Goal: Find specific page/section: Find specific page/section

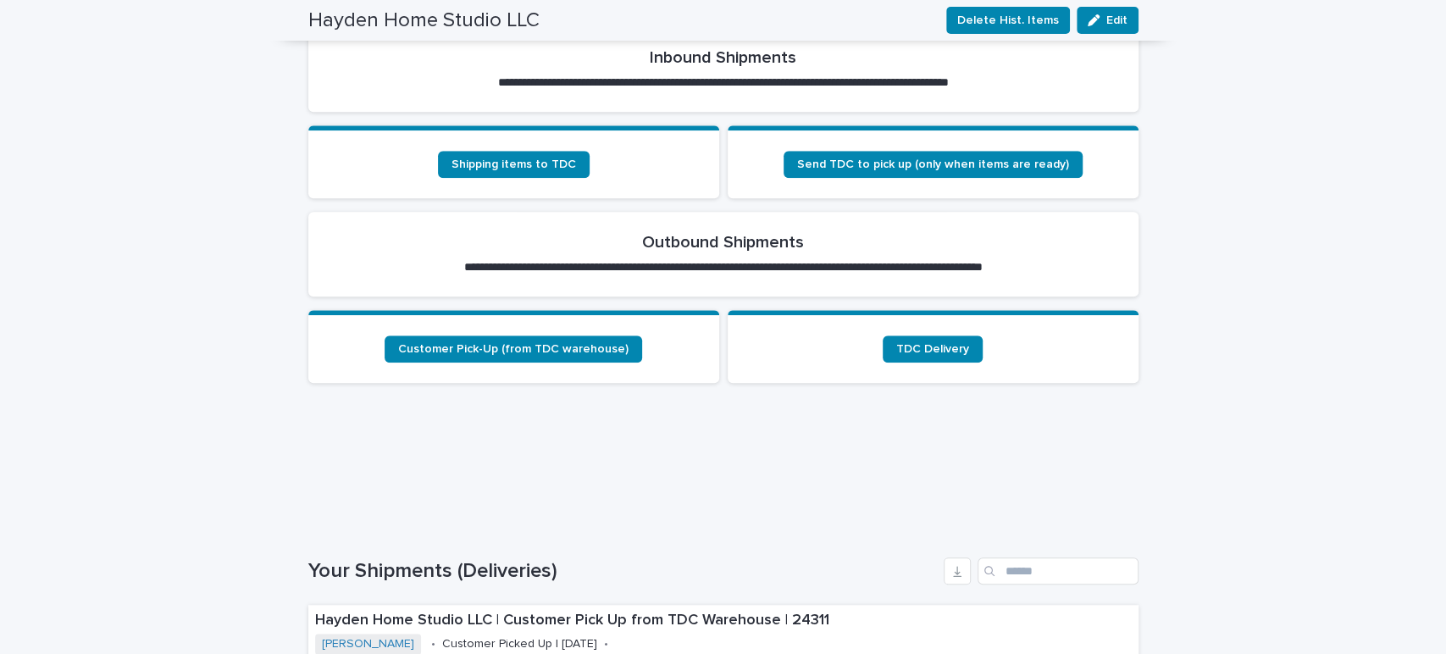
scroll to position [521, 0]
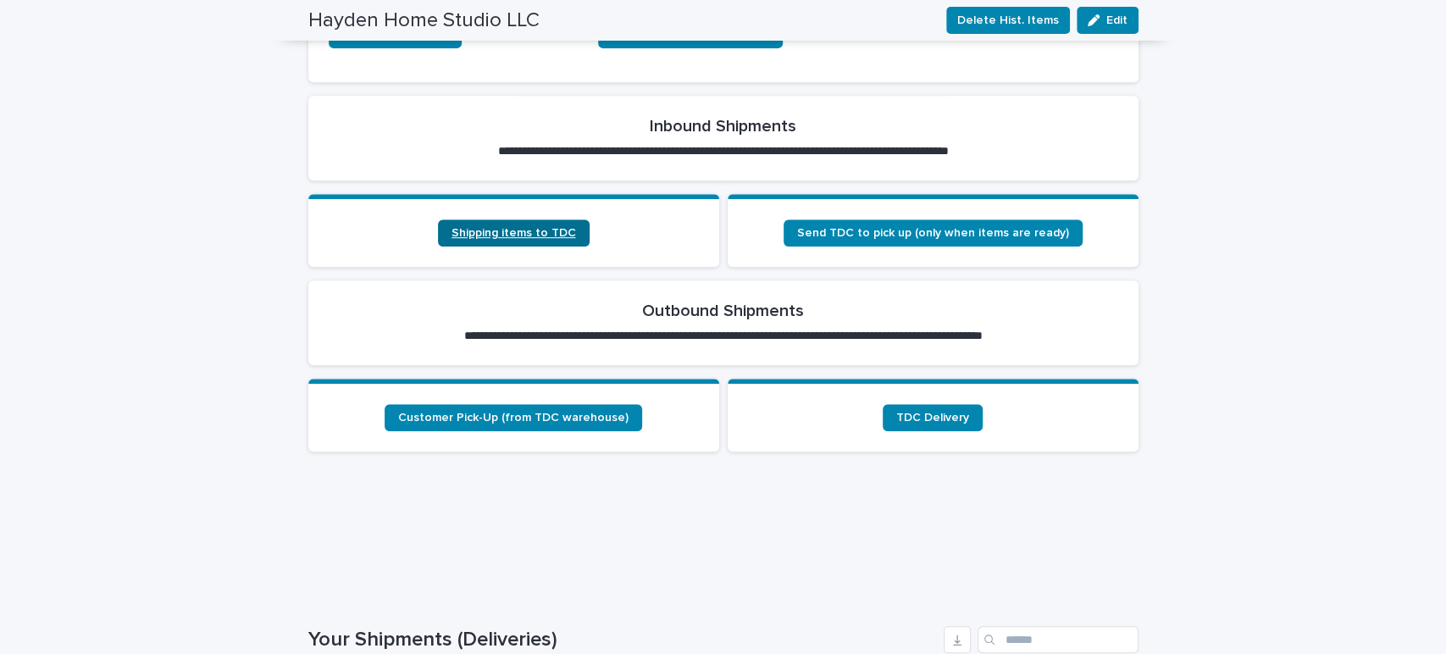
click at [501, 236] on span "Shipping items to TDC" at bounding box center [513, 233] width 124 height 12
